Goal: Task Accomplishment & Management: Manage account settings

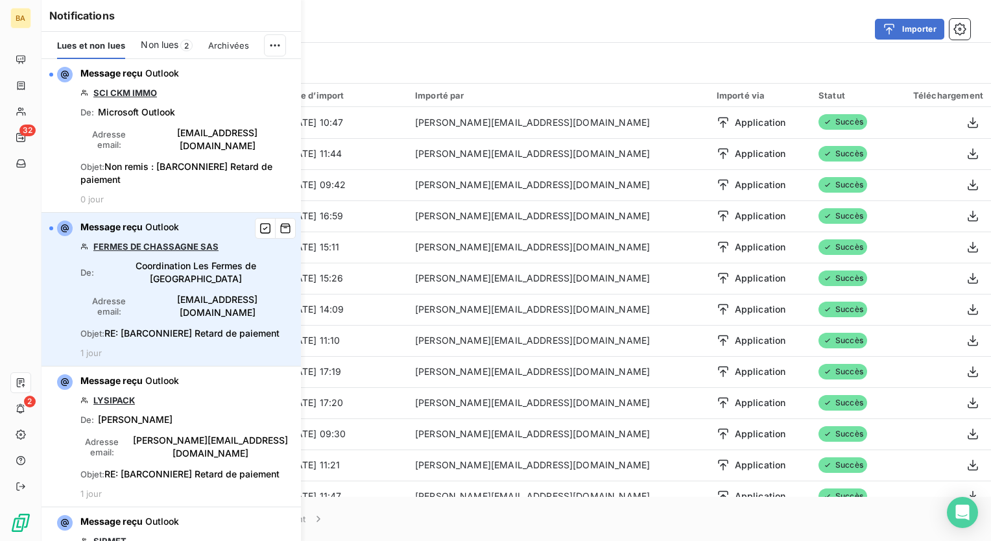
click at [160, 241] on link "FERMES DE CHASSAGNE SAS" at bounding box center [155, 246] width 125 height 10
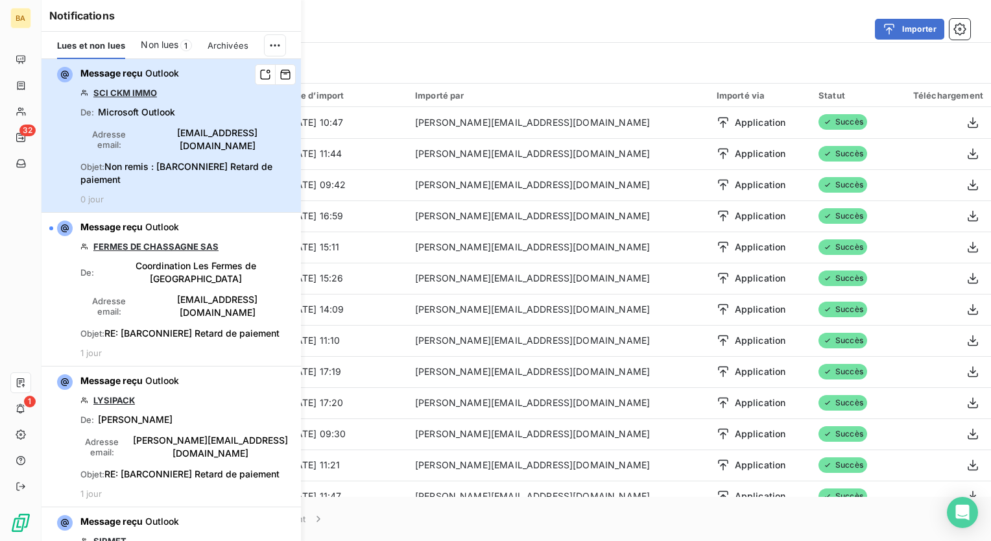
click at [183, 128] on div "Adresse email : [EMAIL_ADDRESS][DOMAIN_NAME]" at bounding box center [186, 139] width 213 height 26
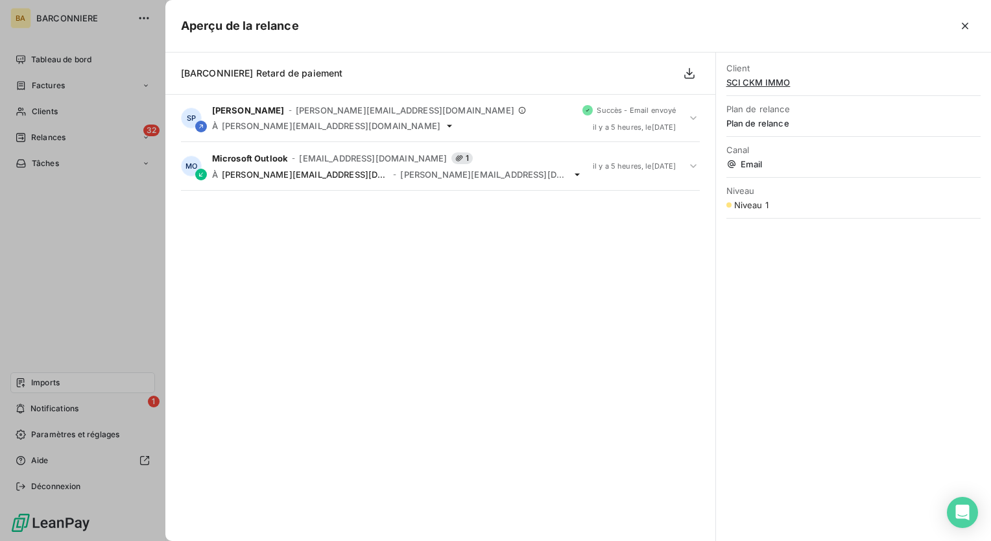
click at [751, 80] on span "SCI CKM IMMO" at bounding box center [853, 82] width 254 height 10
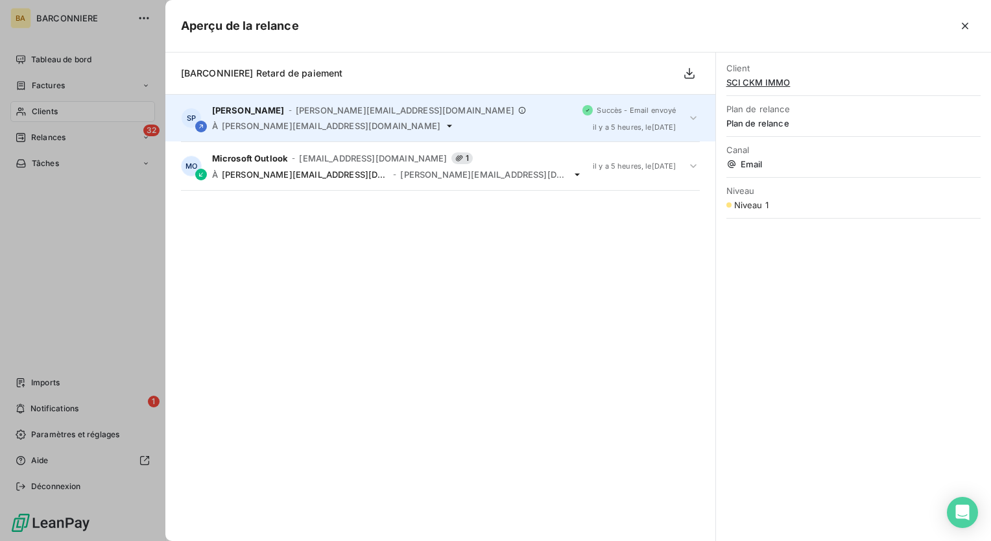
click at [322, 110] on span "[PERSON_NAME][EMAIL_ADDRESS][DOMAIN_NAME]" at bounding box center [405, 110] width 218 height 10
click at [322, 113] on span "[PERSON_NAME][EMAIL_ADDRESS][DOMAIN_NAME]" at bounding box center [405, 110] width 218 height 10
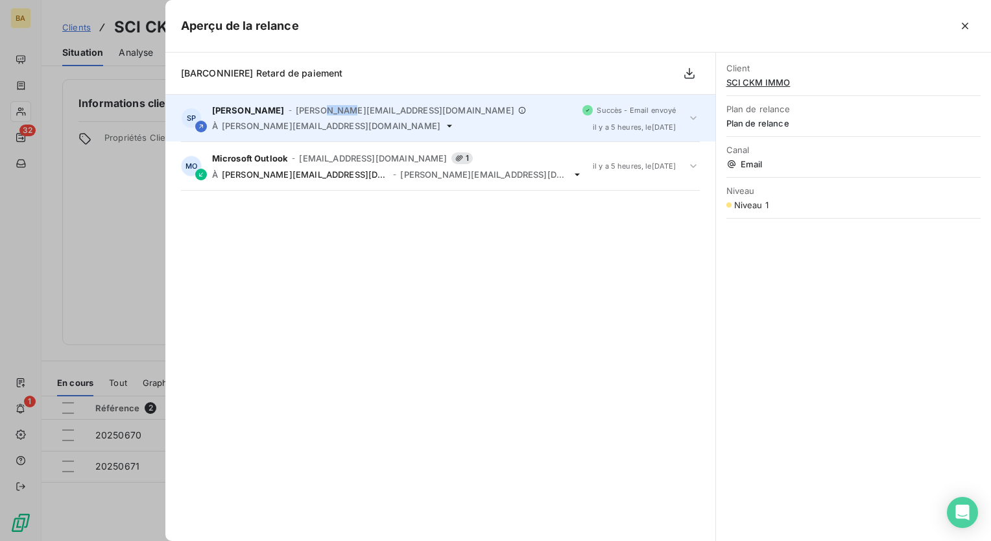
drag, startPoint x: 322, startPoint y: 113, endPoint x: 331, endPoint y: 115, distance: 8.6
click at [331, 113] on span "[PERSON_NAME][EMAIL_ADDRESS][DOMAIN_NAME]" at bounding box center [405, 110] width 218 height 10
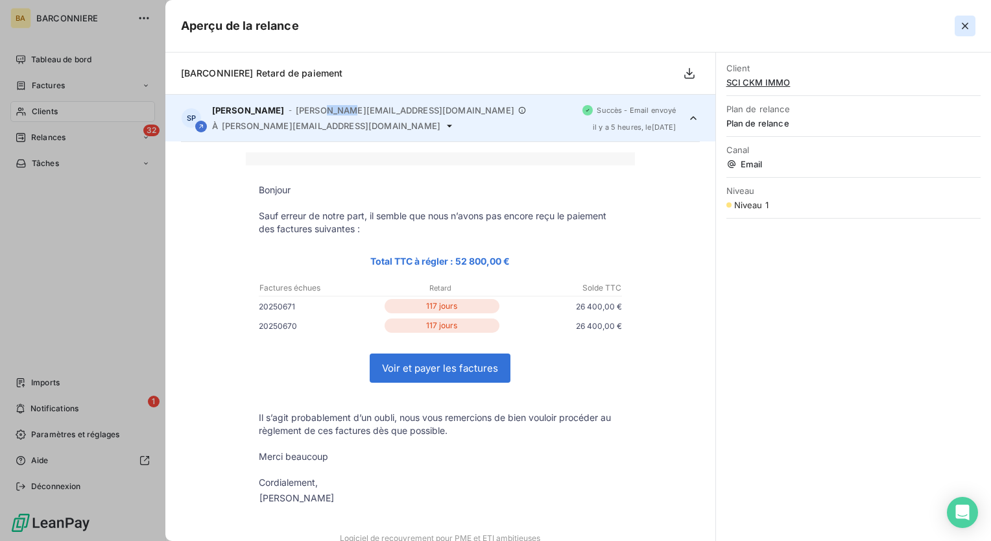
click at [967, 27] on icon "button" at bounding box center [964, 25] width 13 height 13
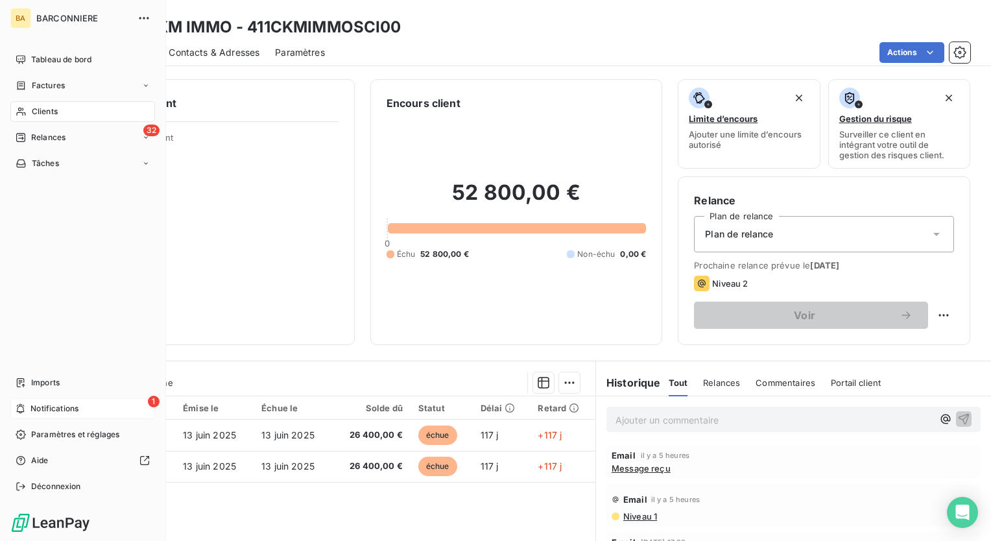
click at [62, 411] on span "Notifications" at bounding box center [54, 409] width 48 height 12
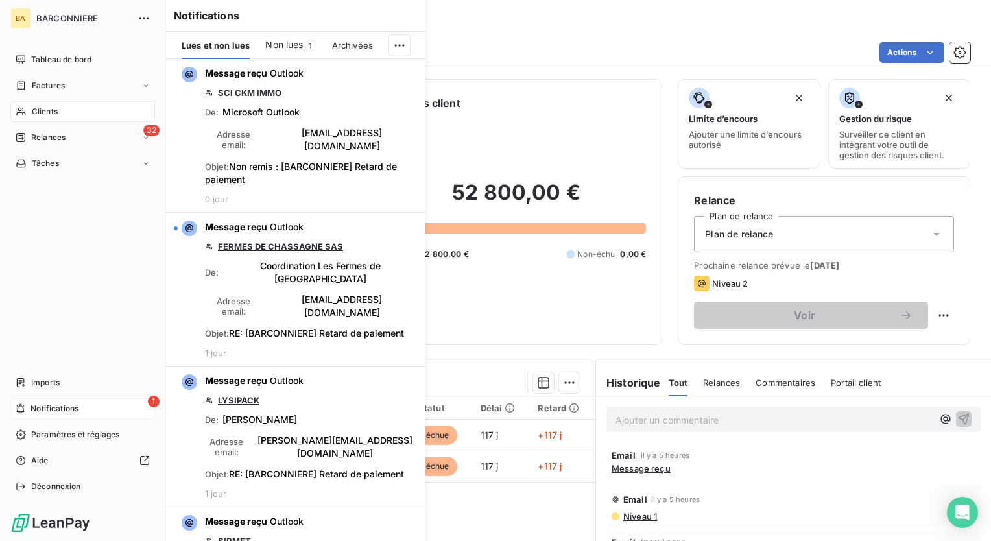
click at [62, 406] on span "Notifications" at bounding box center [54, 409] width 48 height 12
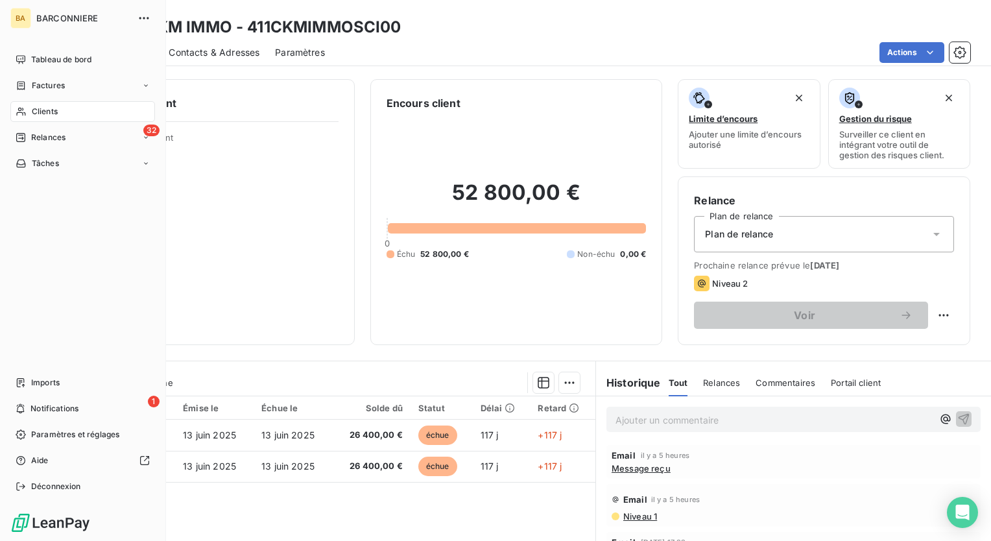
click at [45, 110] on span "Clients" at bounding box center [45, 112] width 26 height 12
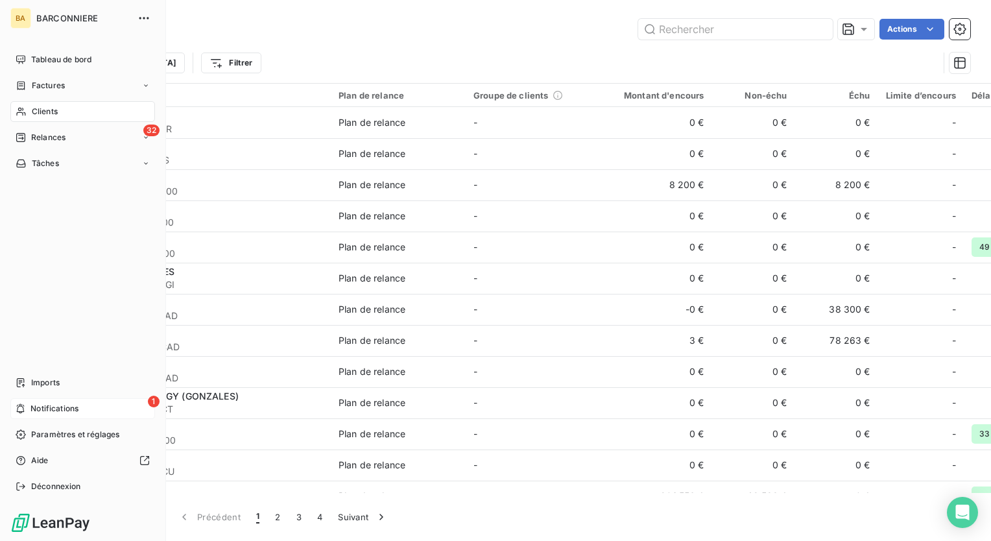
click at [49, 408] on span "Notifications" at bounding box center [54, 409] width 48 height 12
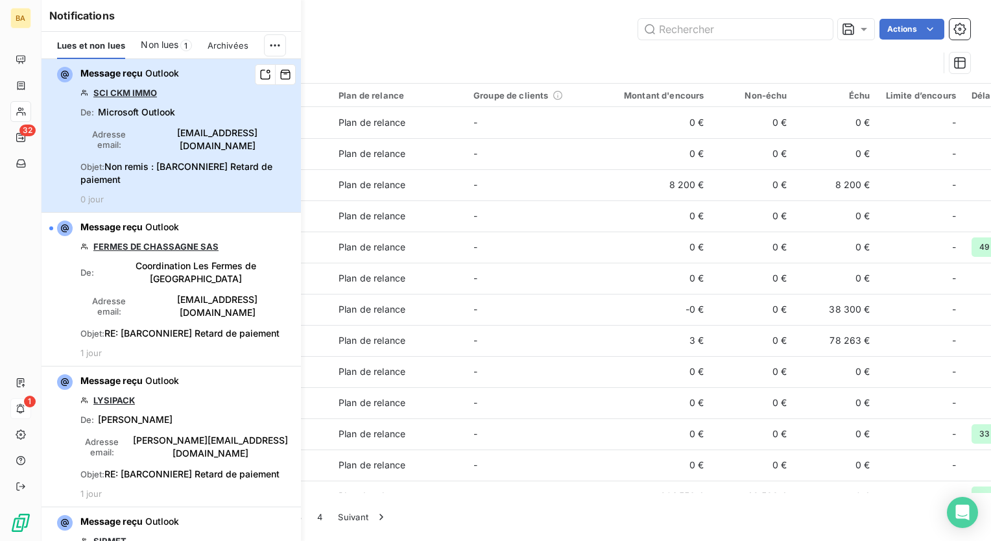
click at [151, 109] on span "Microsoft Outlook" at bounding box center [136, 112] width 77 height 13
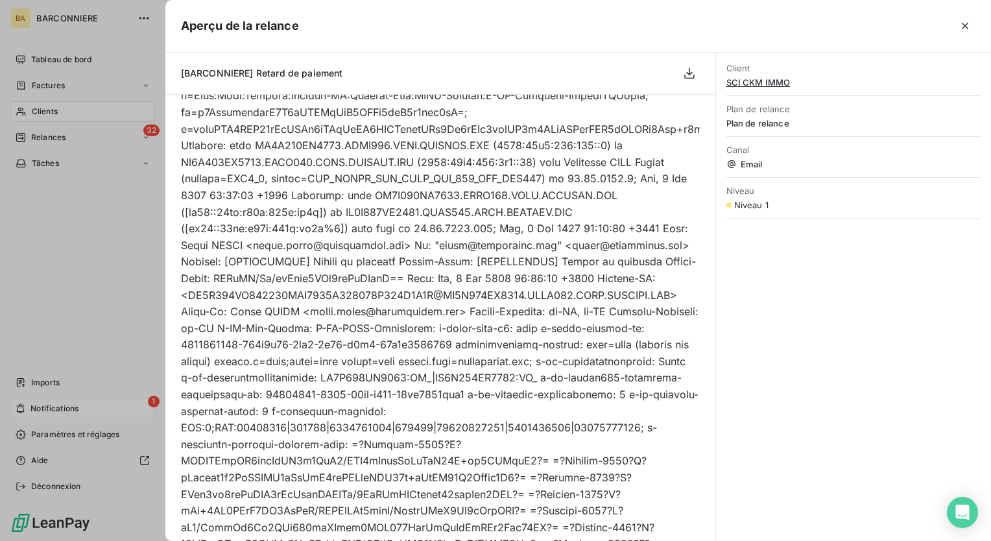
scroll to position [630, 0]
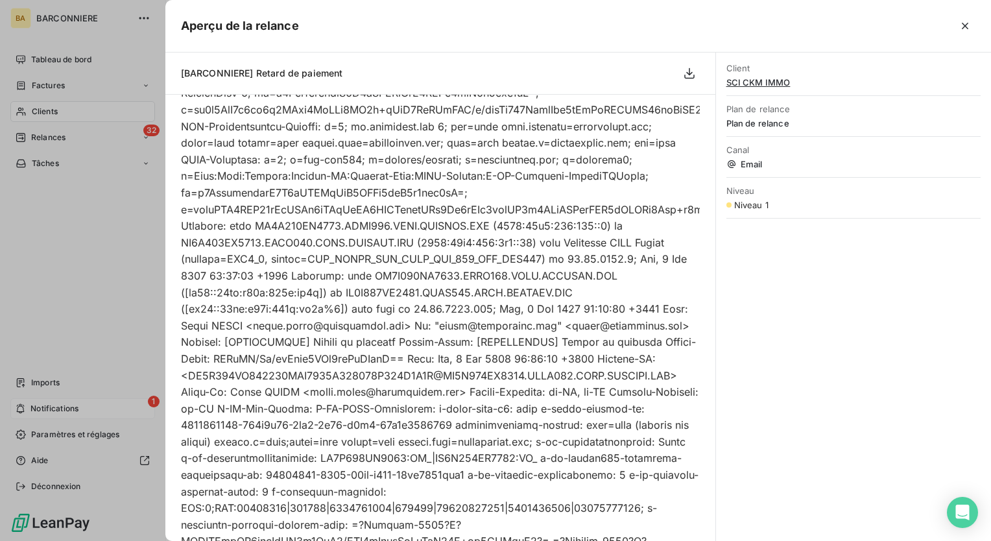
drag, startPoint x: 964, startPoint y: 21, endPoint x: 939, endPoint y: 35, distance: 28.7
click at [964, 21] on icon "button" at bounding box center [964, 25] width 13 height 13
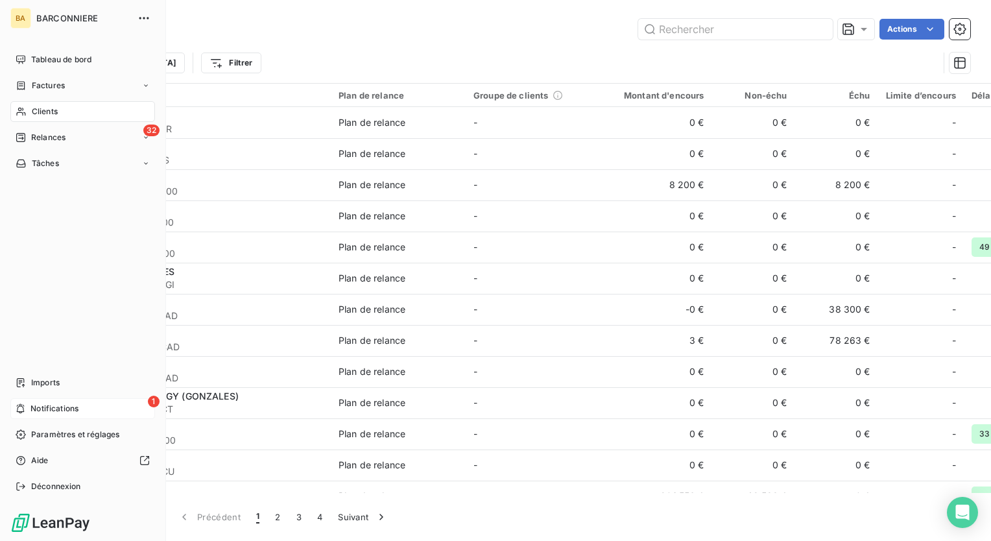
click at [58, 410] on span "Notifications" at bounding box center [54, 409] width 48 height 12
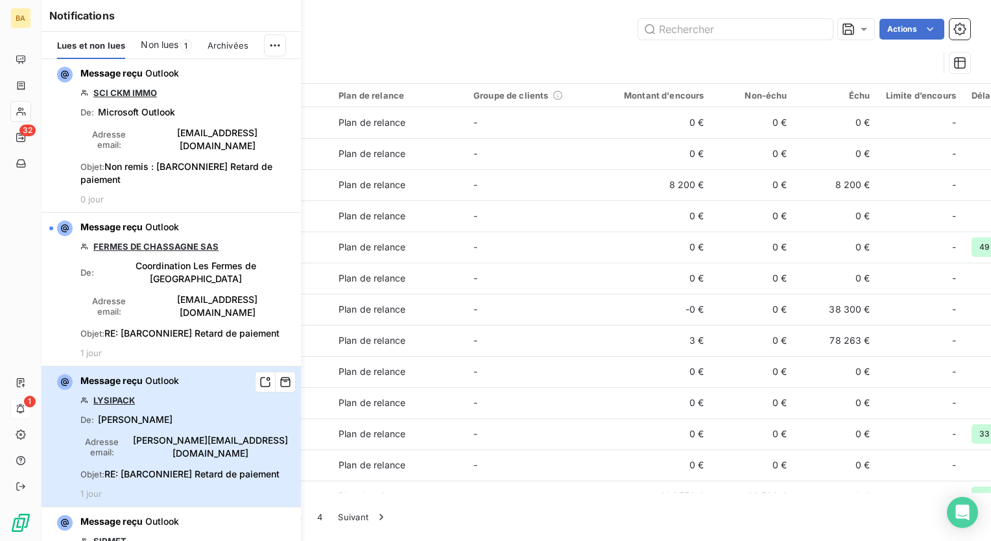
click at [122, 413] on span "[PERSON_NAME]" at bounding box center [135, 419] width 75 height 13
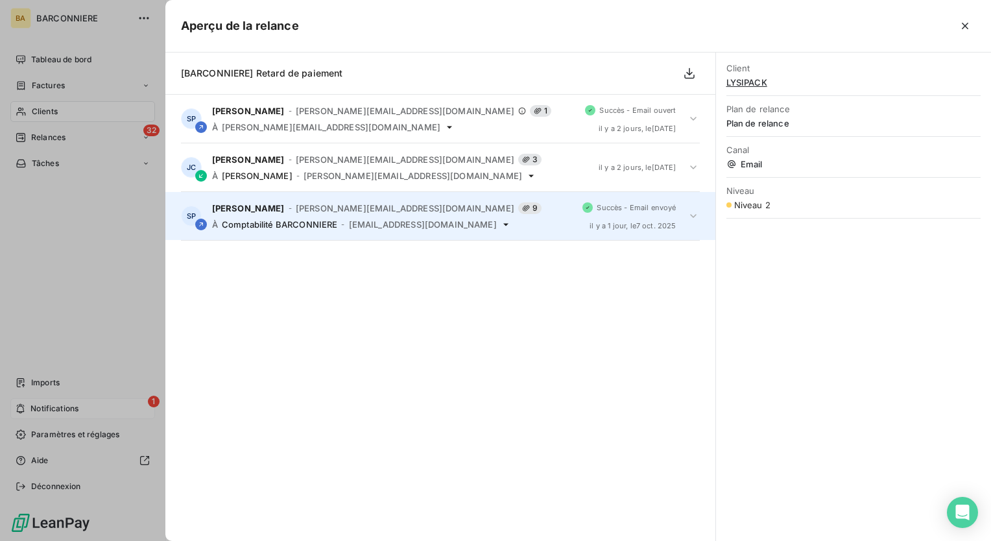
click at [346, 219] on div "À Comptabilité BARCONNIERE - [EMAIL_ADDRESS][DOMAIN_NAME]" at bounding box center [392, 224] width 360 height 10
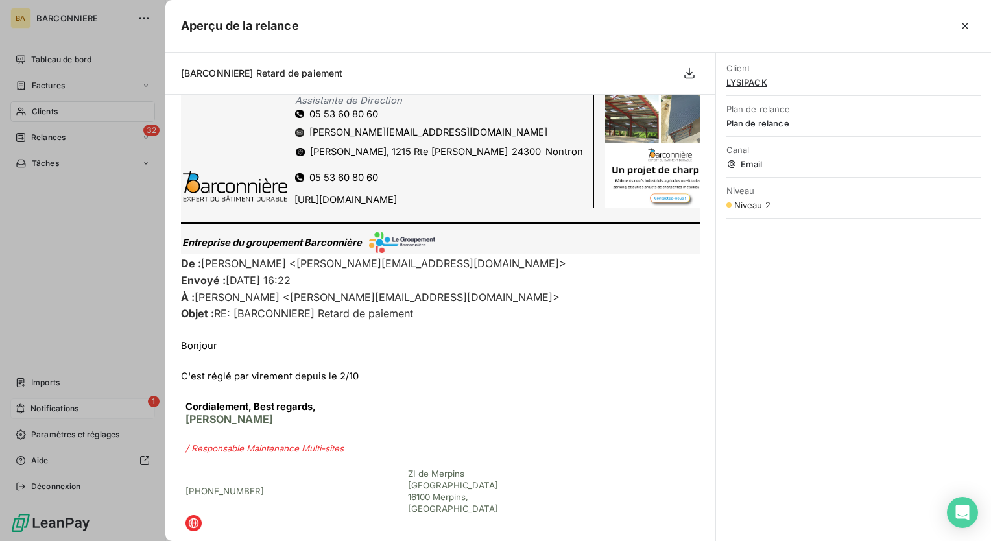
scroll to position [0, 0]
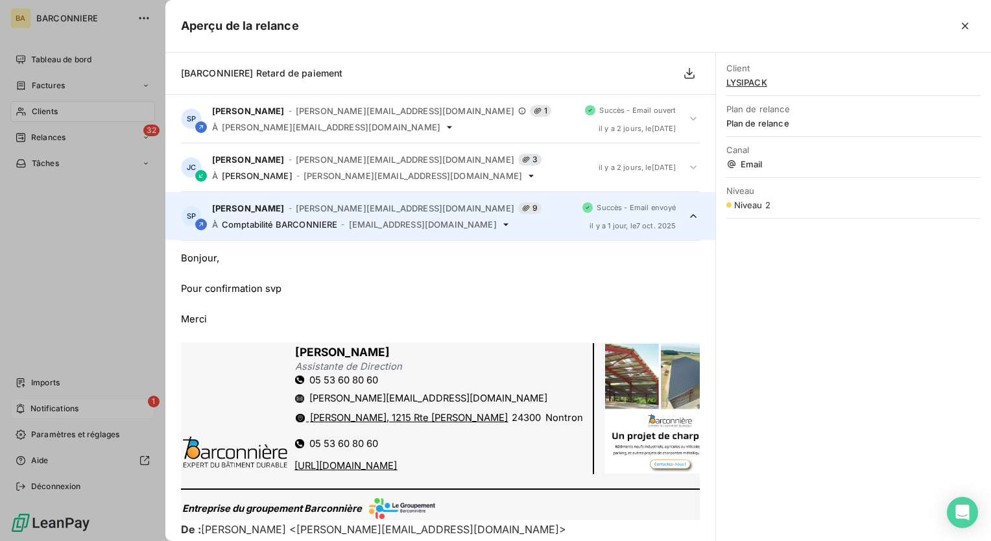
click at [386, 261] on div "Bonjour," at bounding box center [440, 258] width 519 height 15
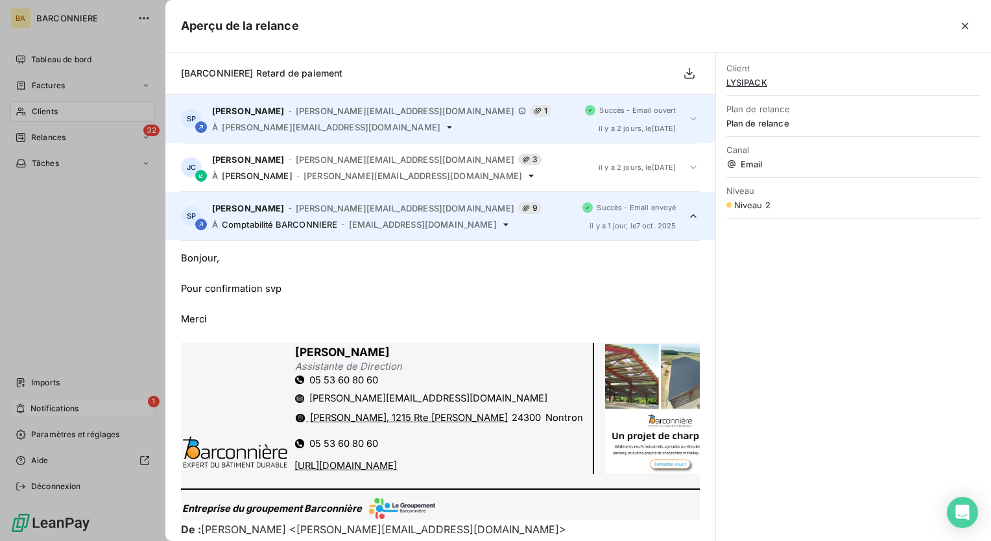
click at [329, 121] on div "[PERSON_NAME] - [PERSON_NAME][EMAIL_ADDRESS][DOMAIN_NAME] 1 À [PERSON_NAME][DOM…" at bounding box center [393, 118] width 363 height 27
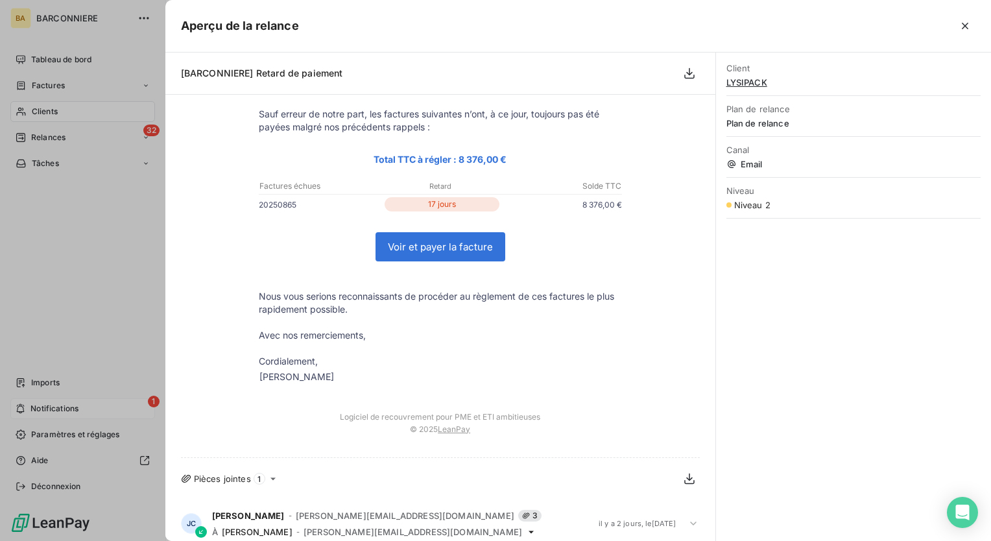
scroll to position [158, 0]
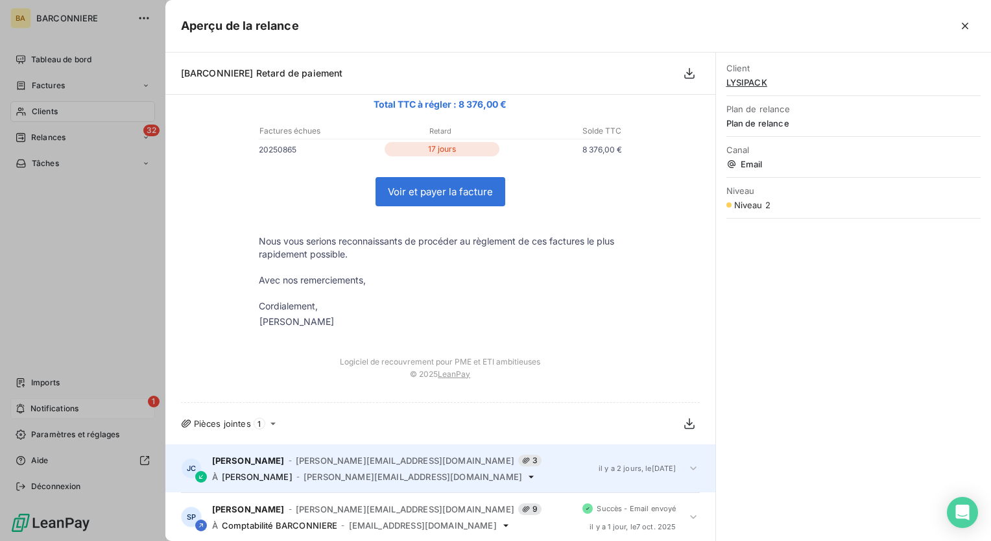
click at [301, 465] on div "[PERSON_NAME] - [PERSON_NAME][EMAIL_ADDRESS][DOMAIN_NAME] 3" at bounding box center [400, 460] width 376 height 12
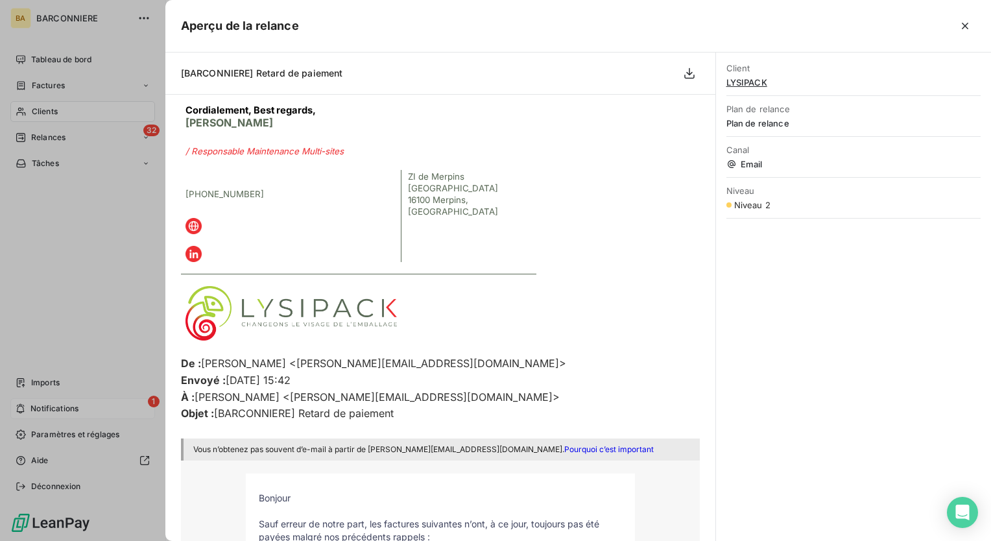
scroll to position [0, 0]
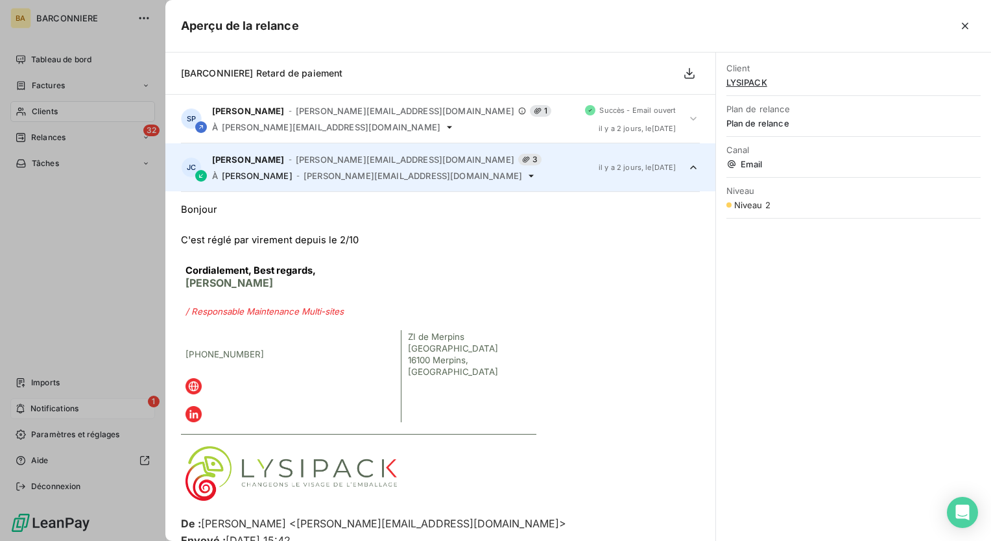
click at [362, 250] on div at bounding box center [440, 255] width 519 height 15
click at [969, 23] on icon "button" at bounding box center [964, 25] width 13 height 13
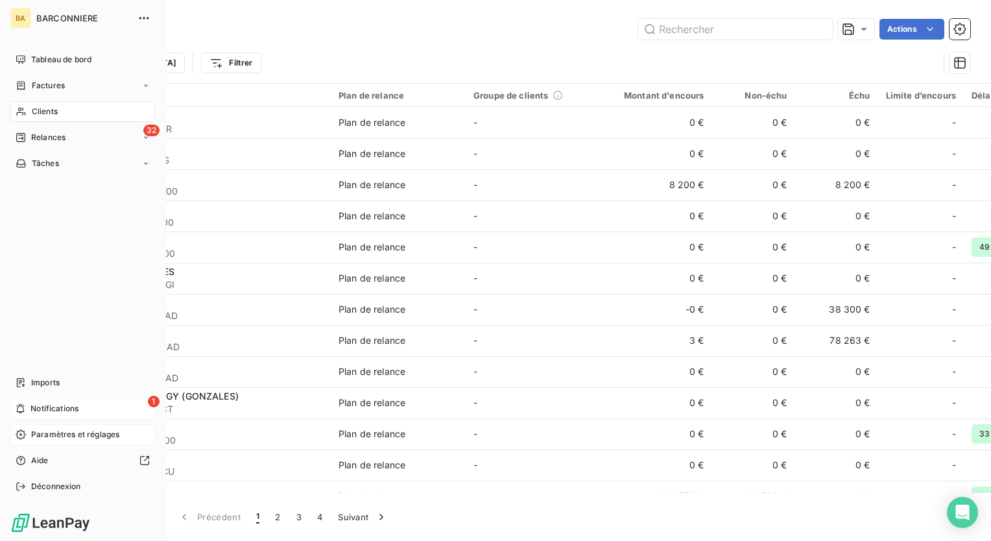
click at [66, 425] on div "Paramètres et réglages" at bounding box center [82, 434] width 145 height 21
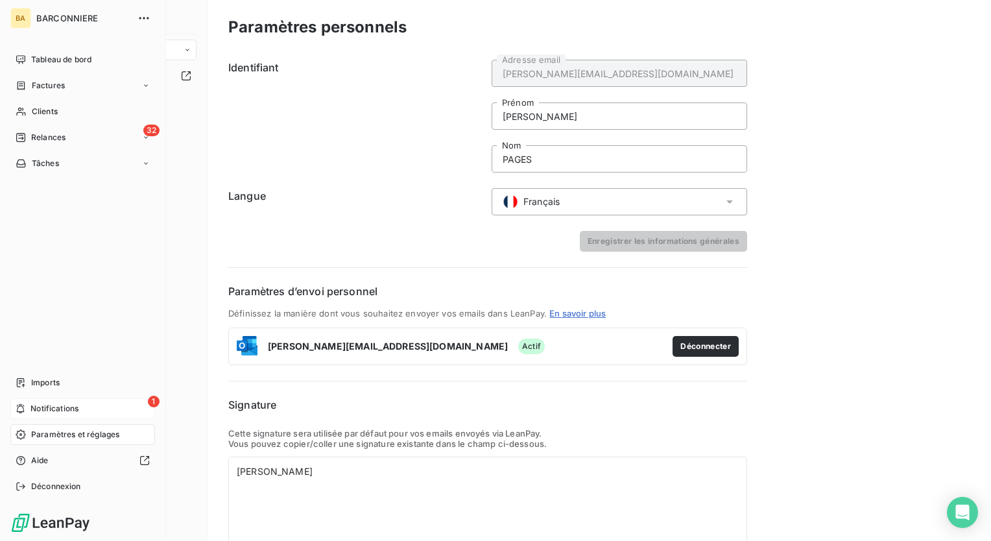
click at [62, 409] on span "Notifications" at bounding box center [54, 409] width 48 height 12
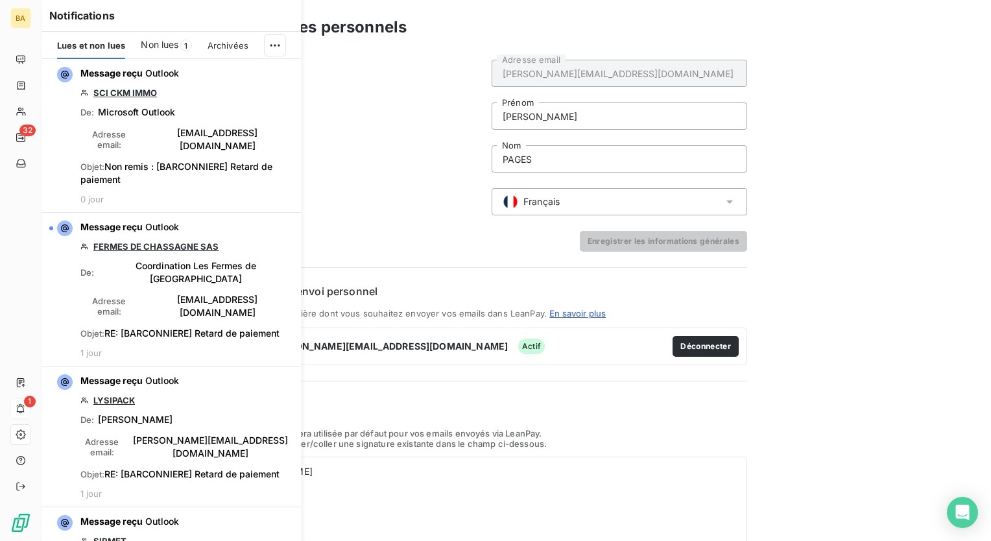
click at [166, 45] on span "Non lues" at bounding box center [160, 44] width 38 height 13
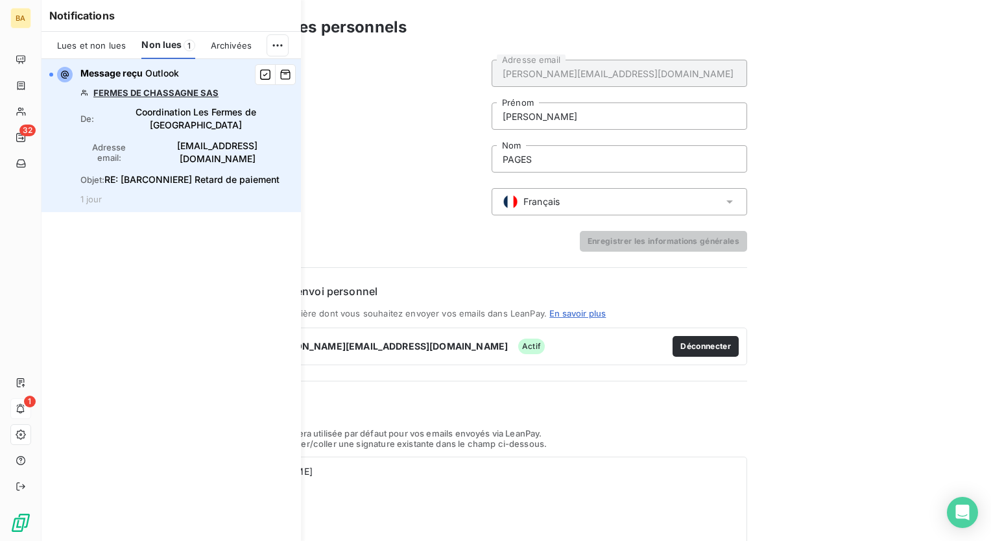
click at [145, 95] on link "FERMES DE CHASSAGNE SAS" at bounding box center [155, 93] width 125 height 10
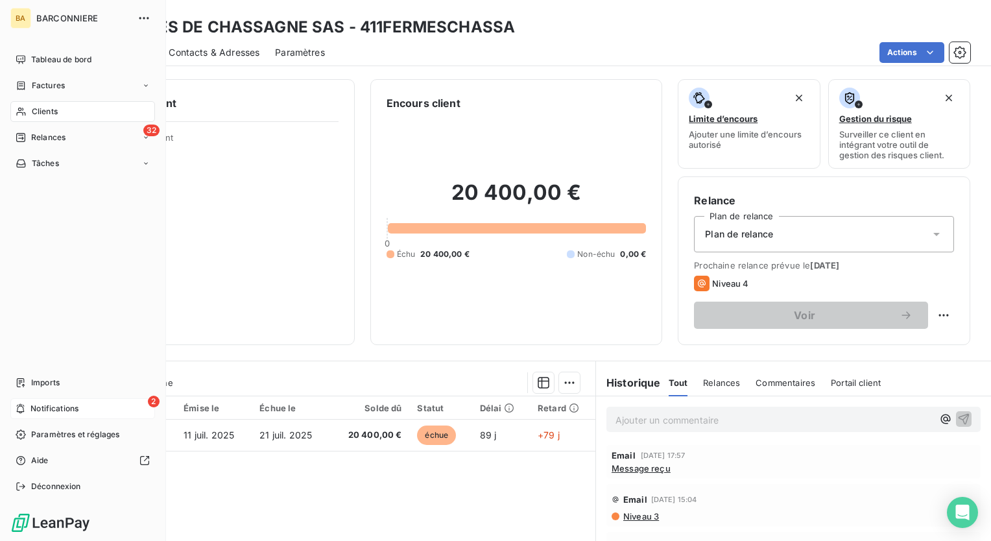
click at [52, 406] on span "Notifications" at bounding box center [54, 409] width 48 height 12
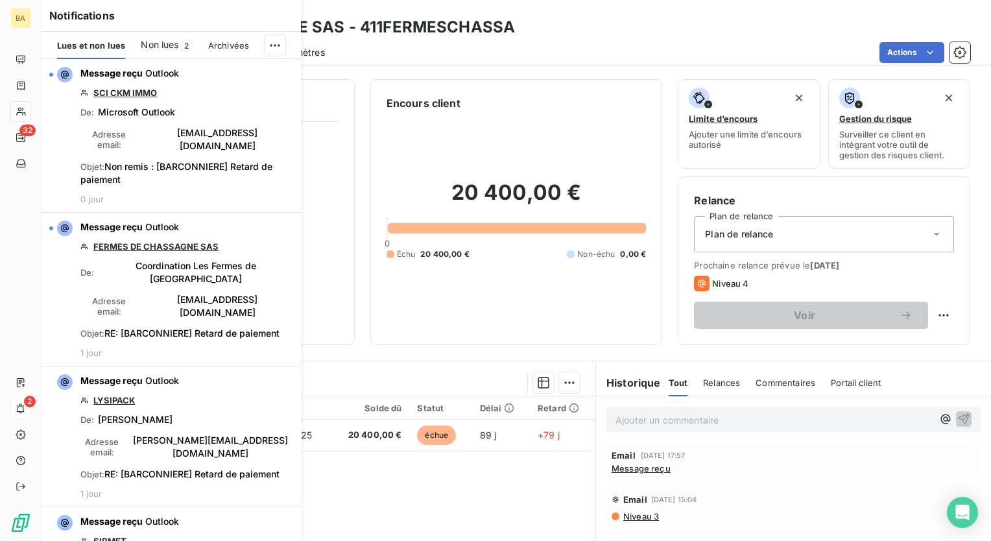
click at [622, 471] on span "Message reçu" at bounding box center [640, 468] width 59 height 10
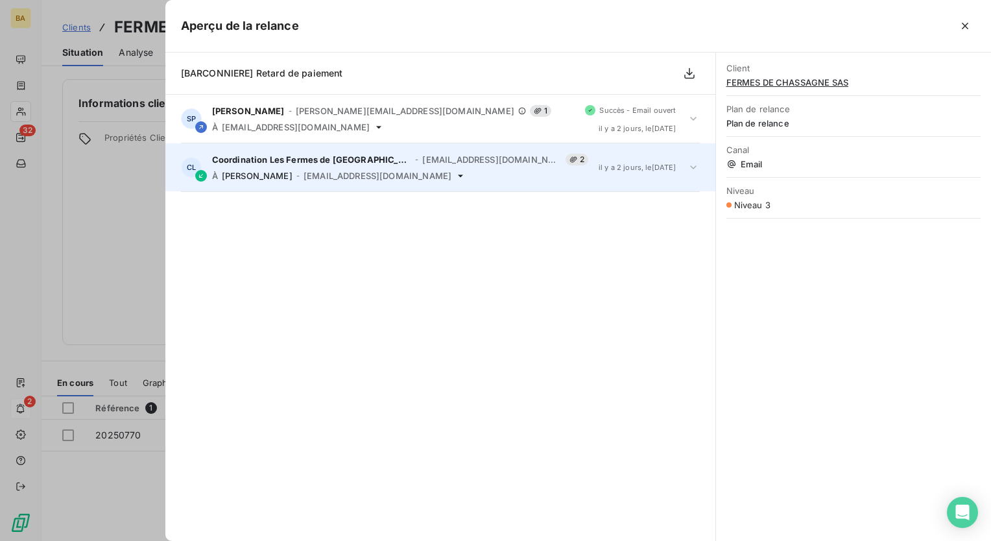
click at [322, 172] on span "herve.chautru@barconniere.com" at bounding box center [377, 175] width 148 height 10
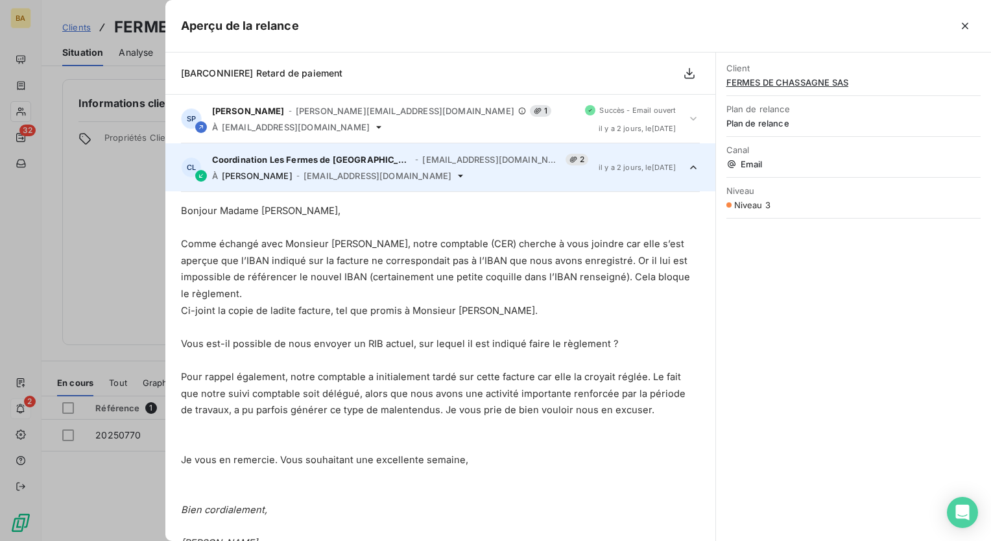
scroll to position [49, 0]
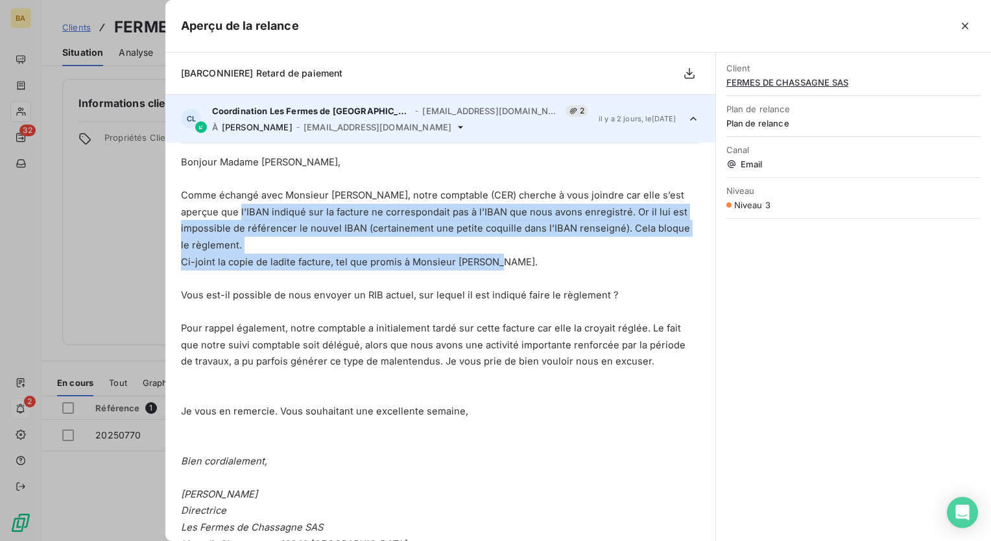
drag, startPoint x: 226, startPoint y: 210, endPoint x: 681, endPoint y: 248, distance: 456.6
drag, startPoint x: 395, startPoint y: 317, endPoint x: 459, endPoint y: 266, distance: 81.2
click at [395, 320] on p "Pour rappel également, notre comptable a initialement tardé sur cette facture c…" at bounding box center [440, 345] width 519 height 50
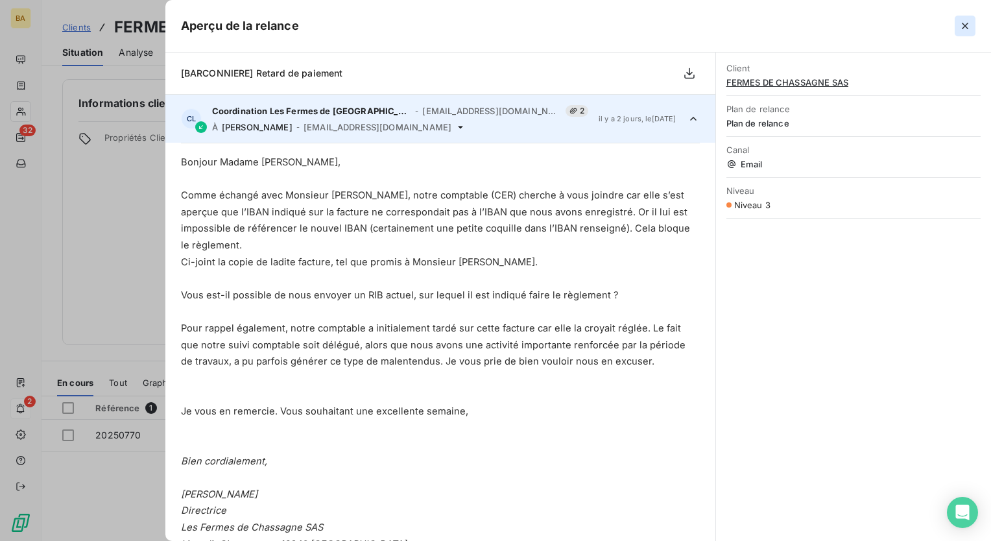
click at [961, 26] on icon "button" at bounding box center [964, 25] width 13 height 13
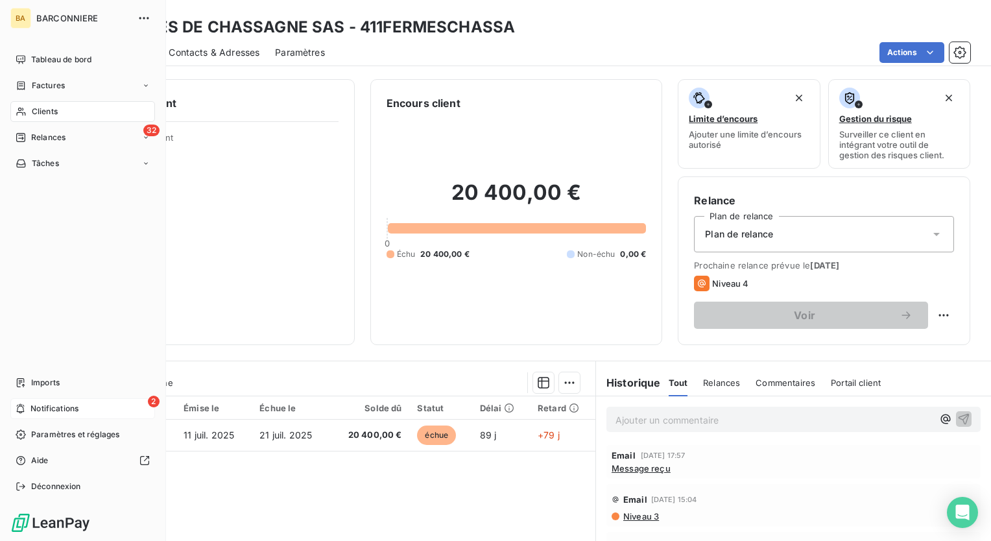
click at [77, 402] on div "2 Notifications" at bounding box center [82, 408] width 145 height 21
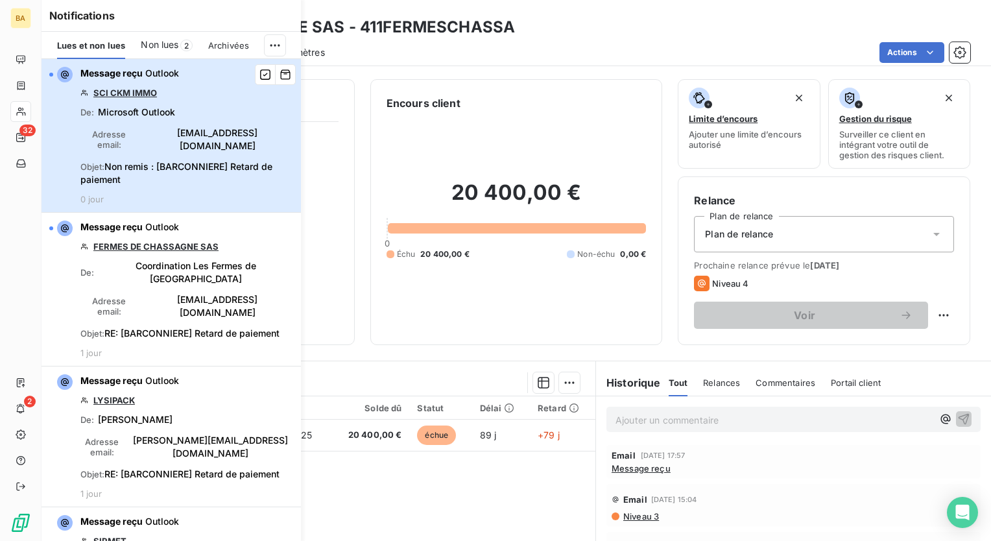
click at [138, 102] on div "Message reçu Outlook SCI CKM IMMO De : Microsoft Outlook Adresse email : [EMAIL…" at bounding box center [186, 135] width 213 height 137
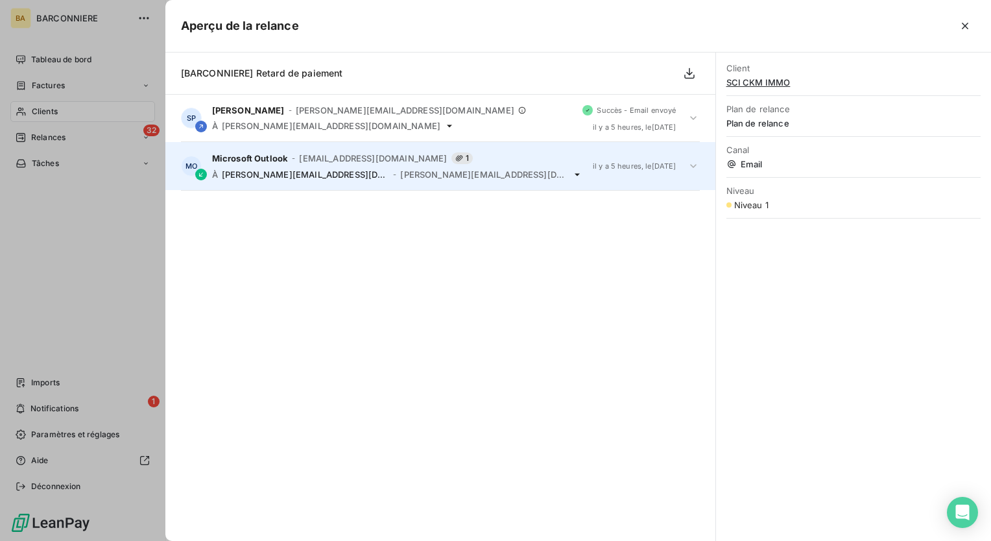
click at [400, 172] on span "[PERSON_NAME][EMAIL_ADDRESS][DOMAIN_NAME]" at bounding box center [483, 174] width 167 height 10
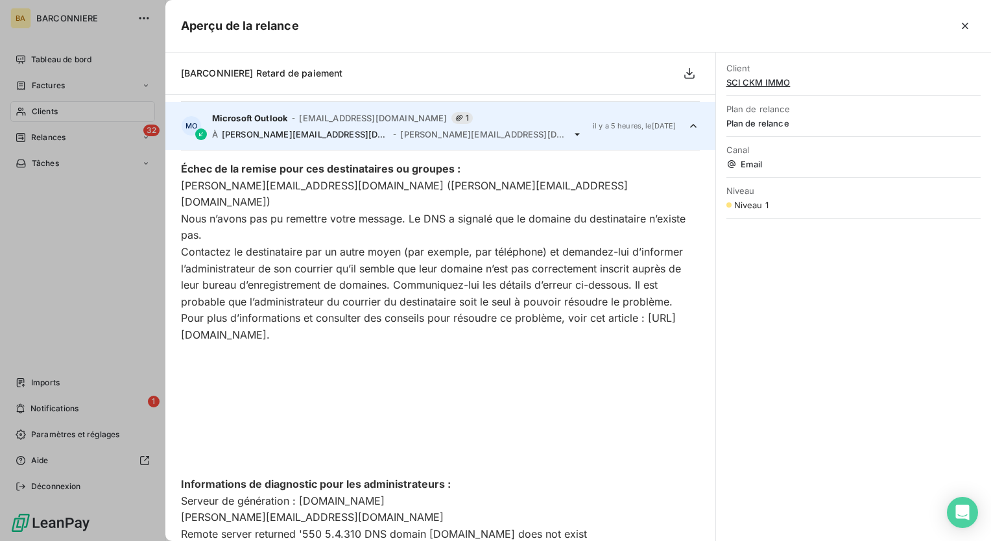
scroll to position [47, 0]
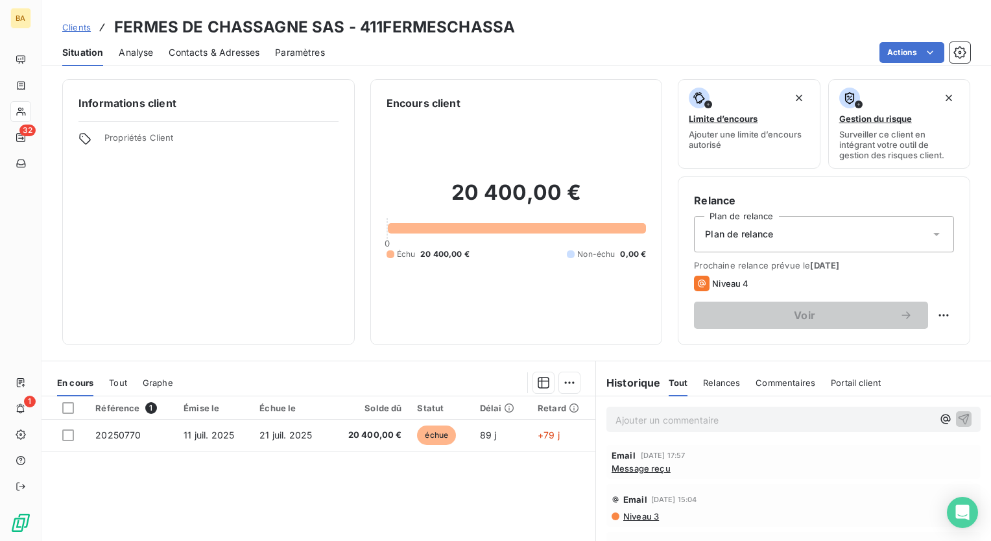
click at [622, 464] on span "Message reçu" at bounding box center [640, 468] width 59 height 10
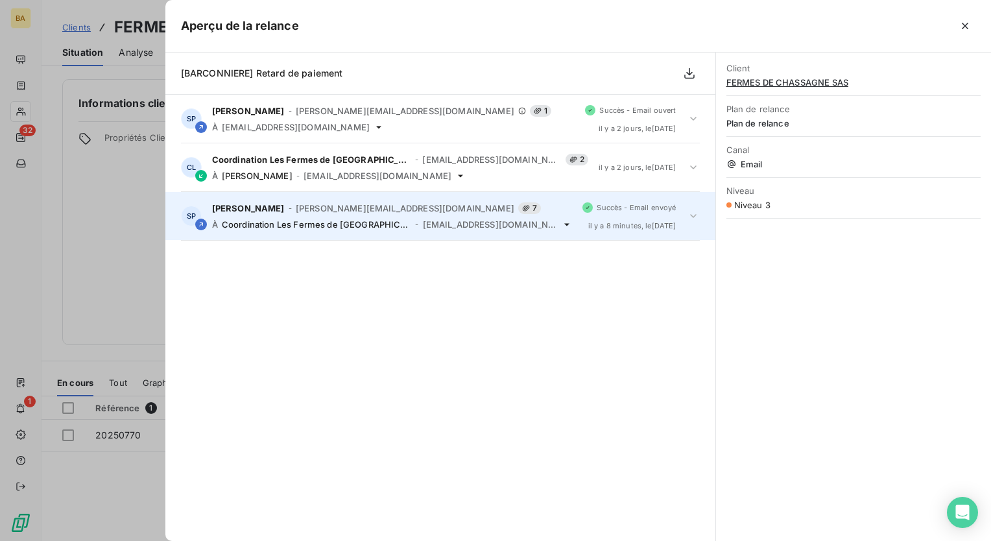
click at [299, 224] on span "Coordination Les Fermes de [GEOGRAPHIC_DATA]" at bounding box center [317, 224] width 190 height 10
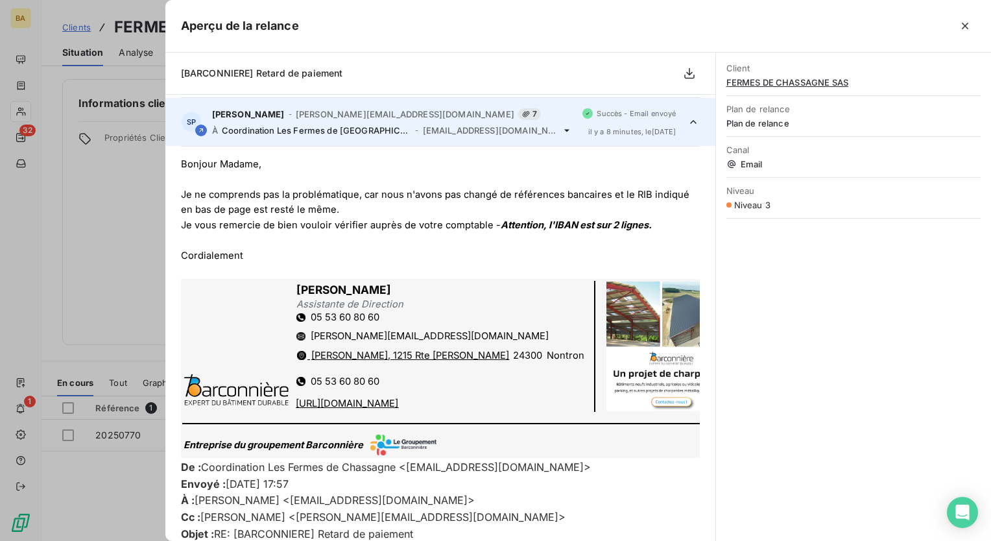
scroll to position [97, 0]
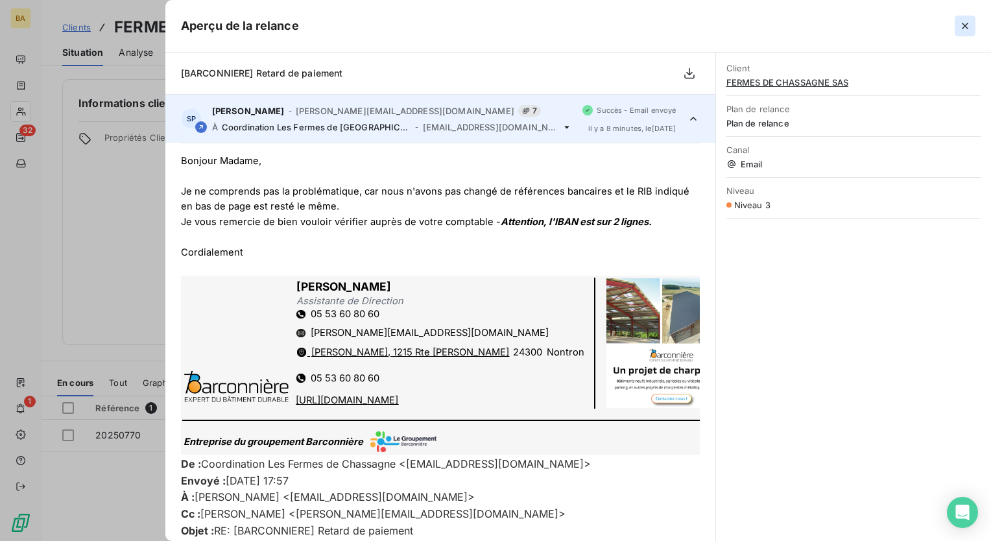
click at [967, 26] on icon "button" at bounding box center [964, 25] width 13 height 13
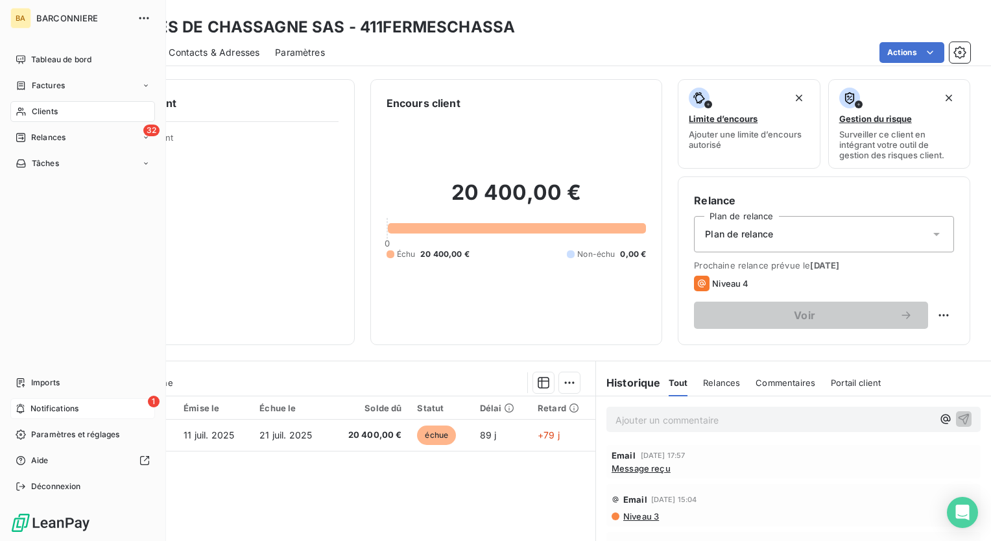
click at [28, 407] on div "1 Notifications" at bounding box center [82, 408] width 145 height 21
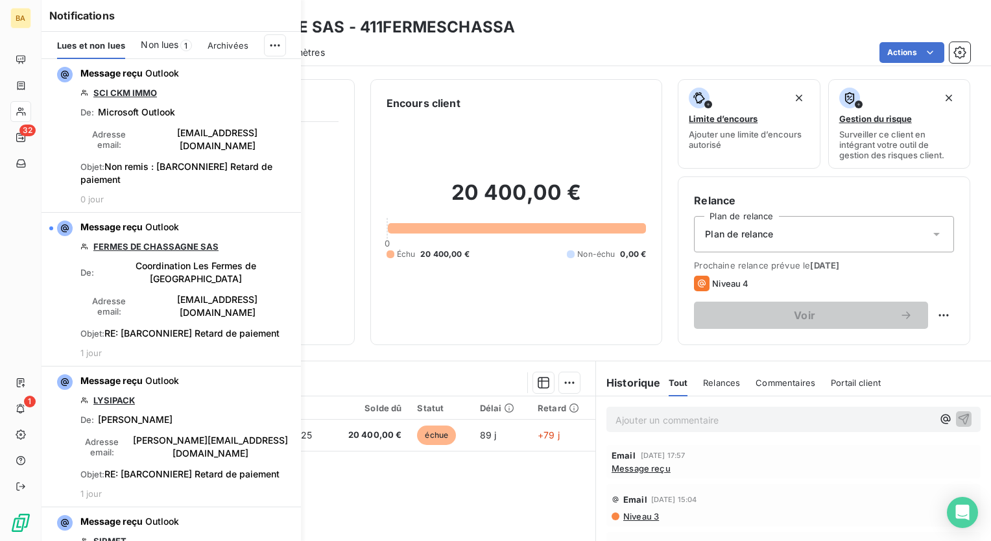
click at [158, 43] on span "Non lues" at bounding box center [160, 44] width 38 height 13
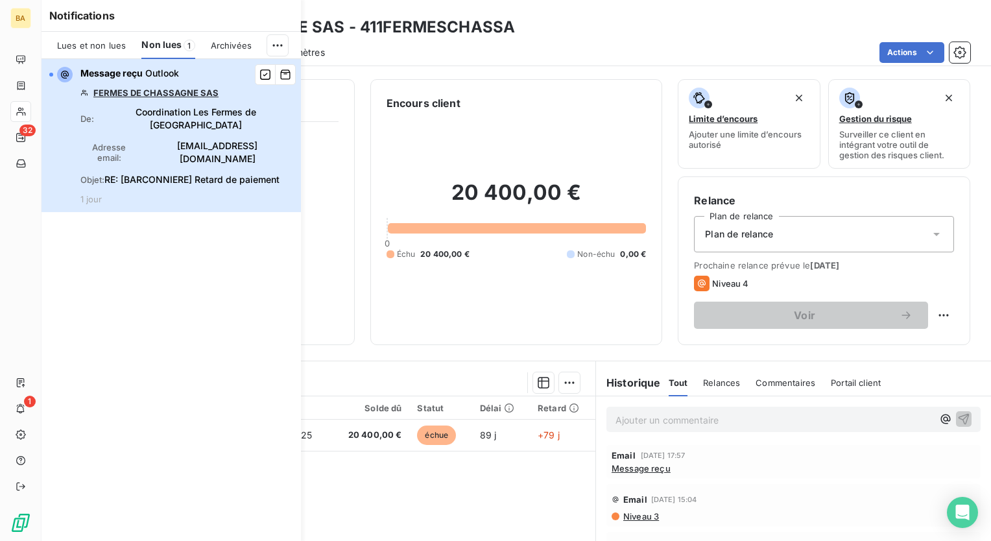
click at [152, 139] on span "[EMAIL_ADDRESS][DOMAIN_NAME]" at bounding box center [217, 152] width 151 height 26
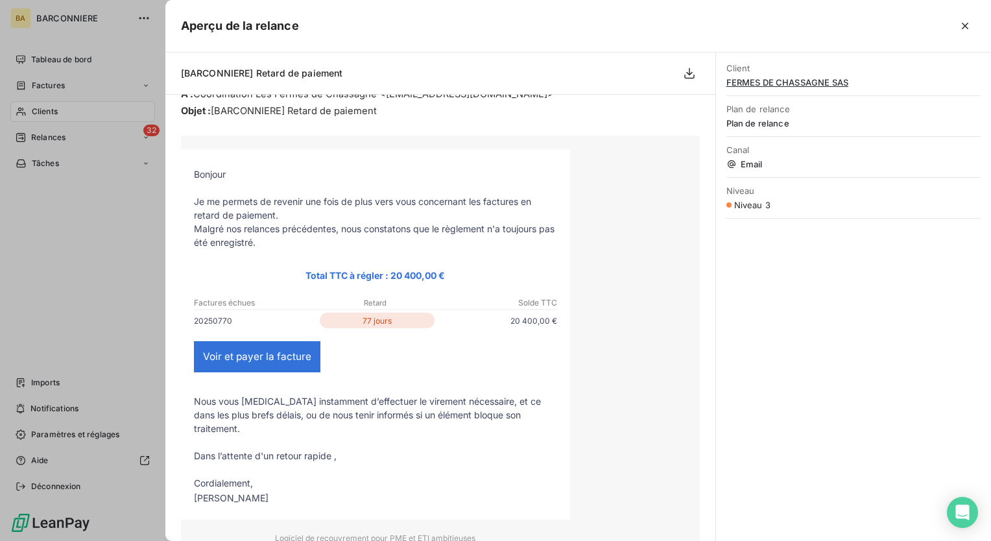
scroll to position [770, 0]
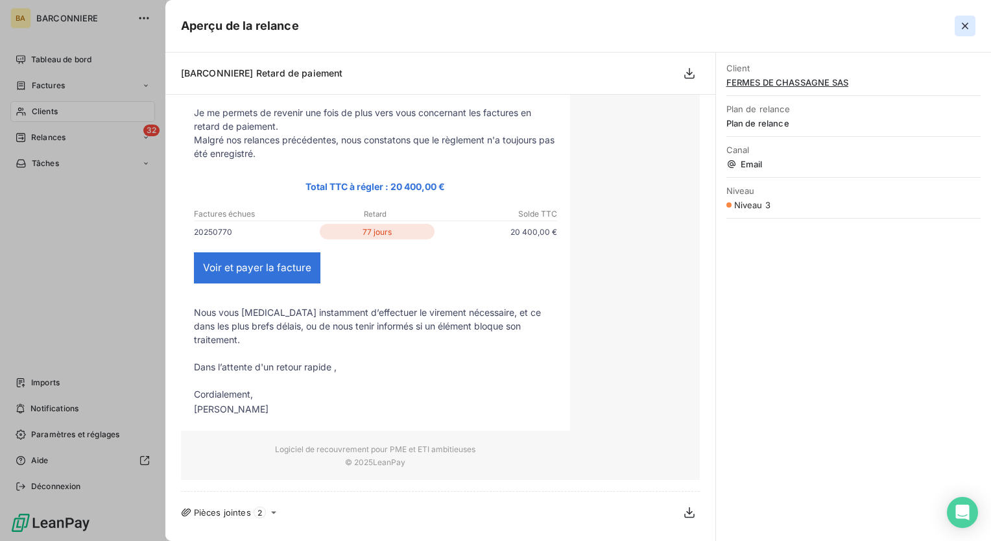
click at [965, 25] on icon "button" at bounding box center [964, 26] width 6 height 6
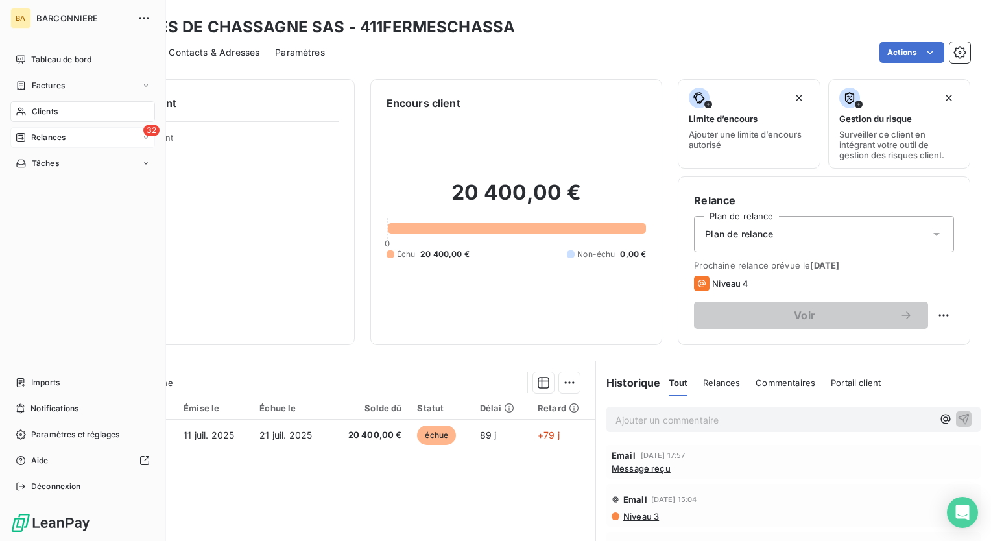
click at [60, 133] on span "Relances" at bounding box center [48, 138] width 34 height 12
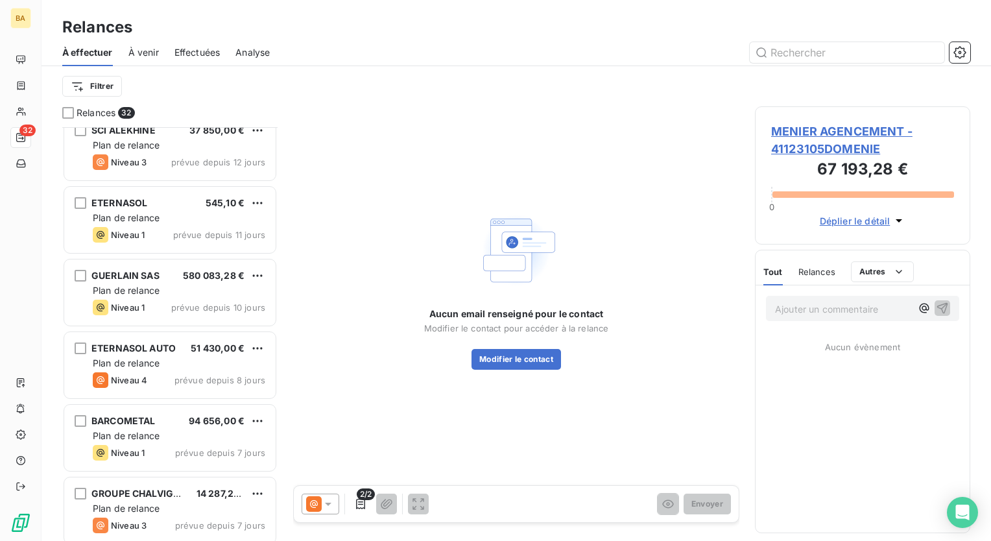
scroll to position [1910, 0]
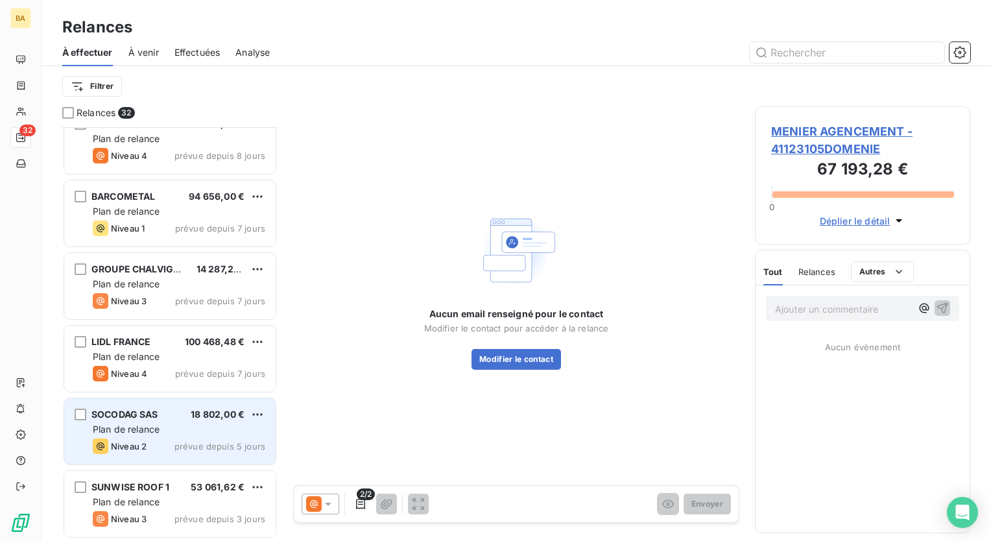
click at [132, 432] on span "Plan de relance" at bounding box center [126, 428] width 67 height 11
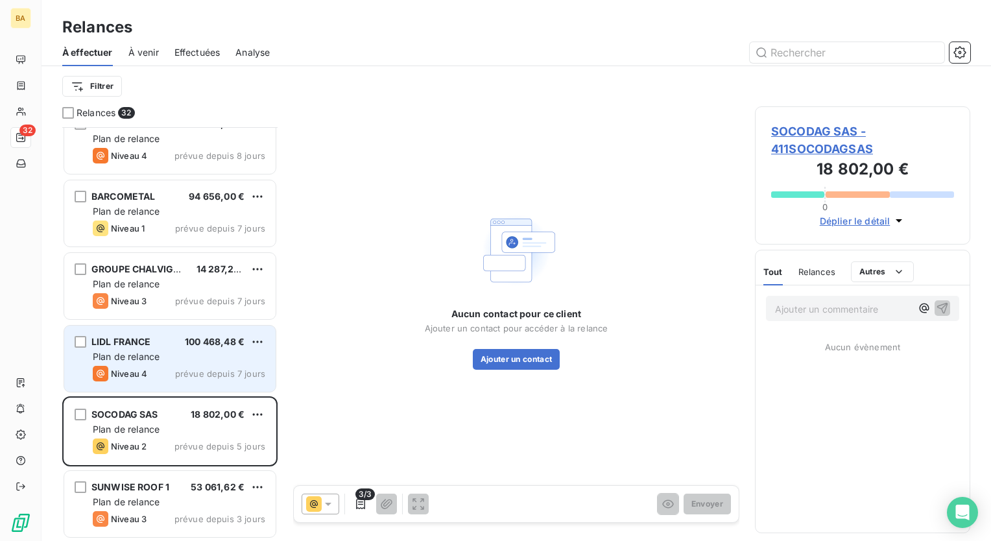
click at [134, 352] on span "Plan de relance" at bounding box center [126, 356] width 67 height 11
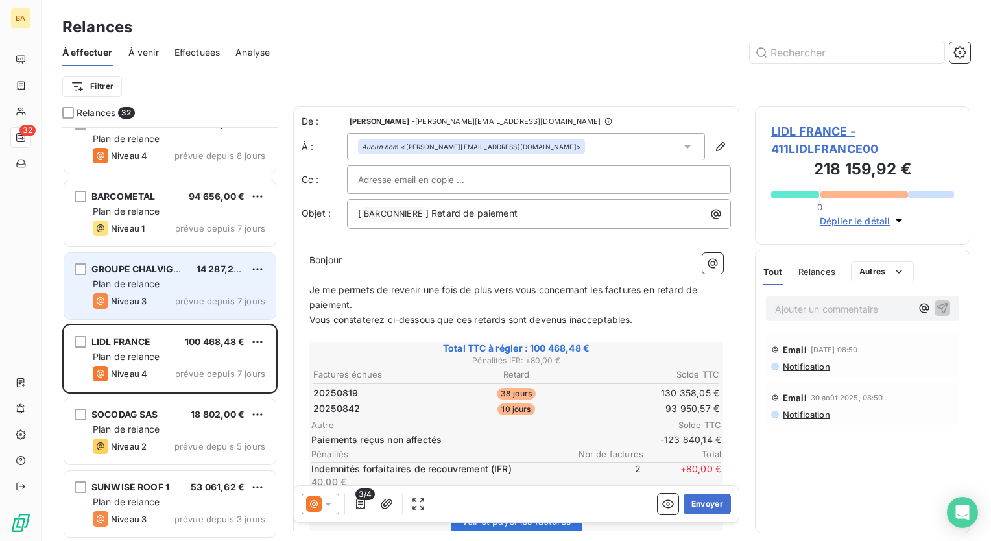
click at [140, 277] on div "Plan de relance" at bounding box center [179, 283] width 172 height 13
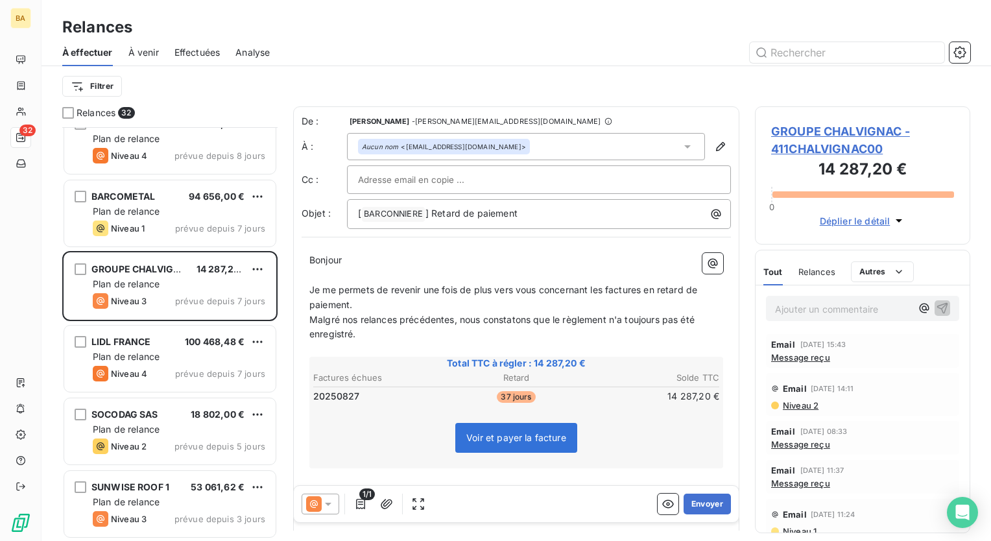
scroll to position [404, 205]
